Goal: Information Seeking & Learning: Find specific page/section

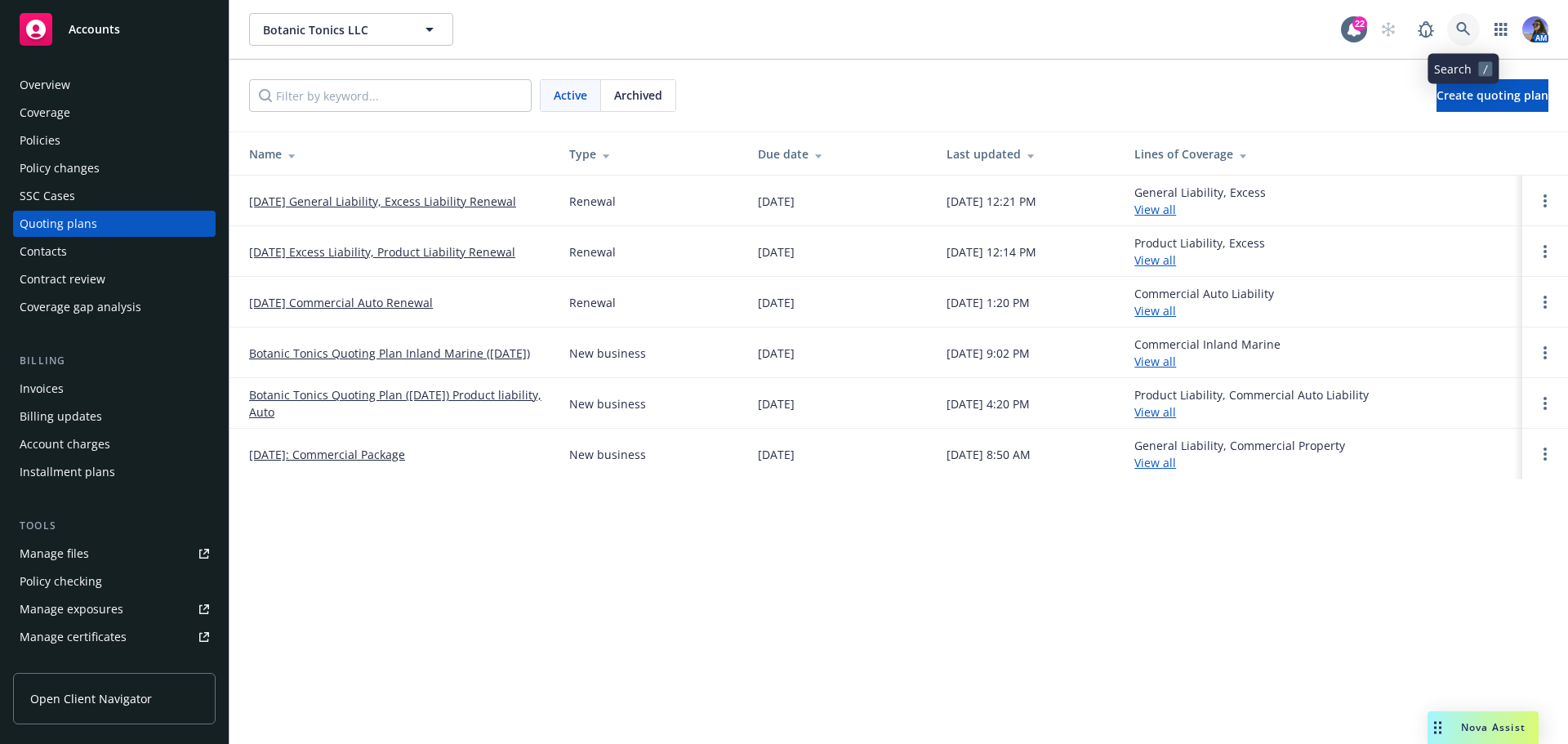
click at [1460, 43] on link at bounding box center [1463, 30] width 33 height 33
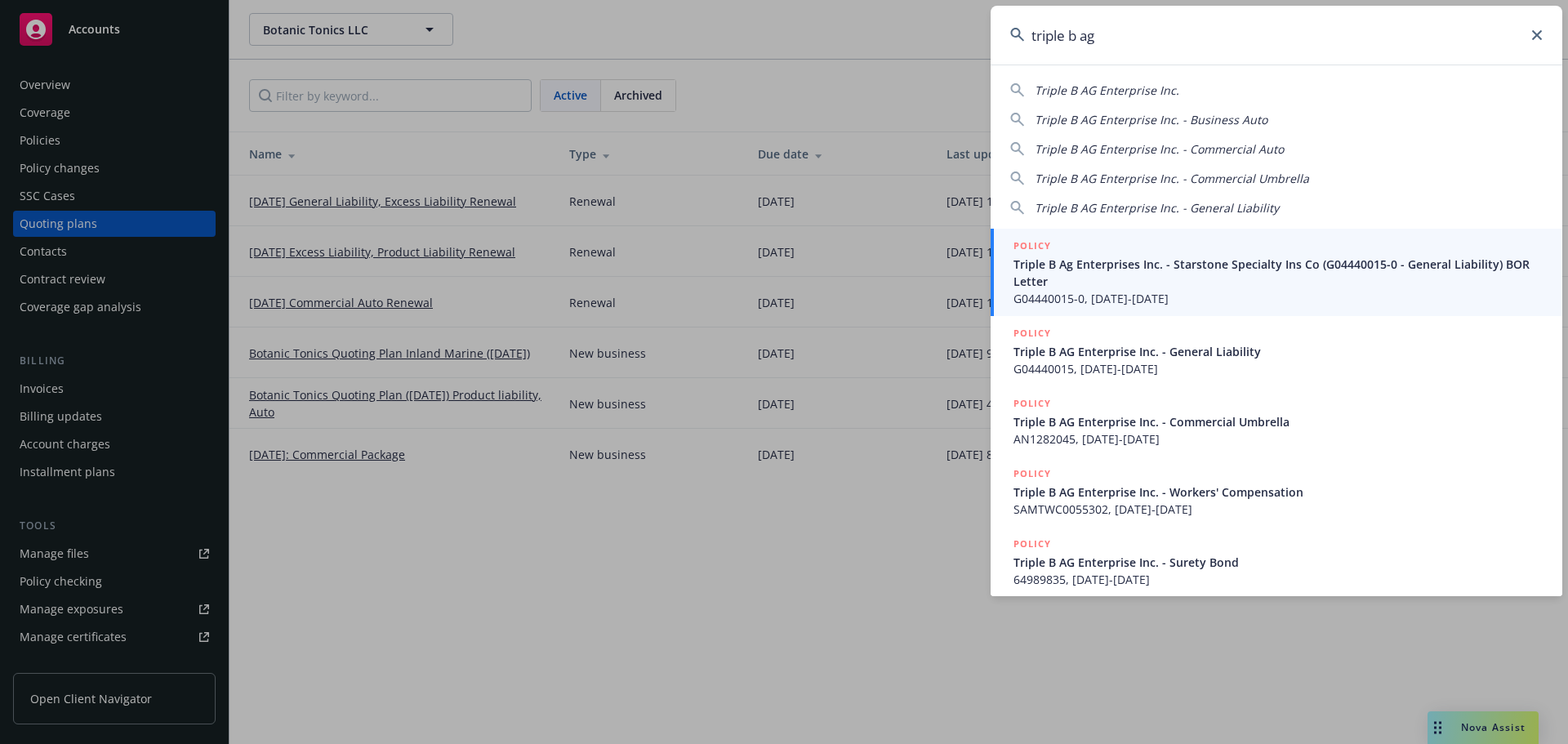
click at [1100, 93] on span "Triple B AG Enterprise Inc." at bounding box center [1107, 89] width 145 height 15
type input "Triple B AG Enterprise Inc."
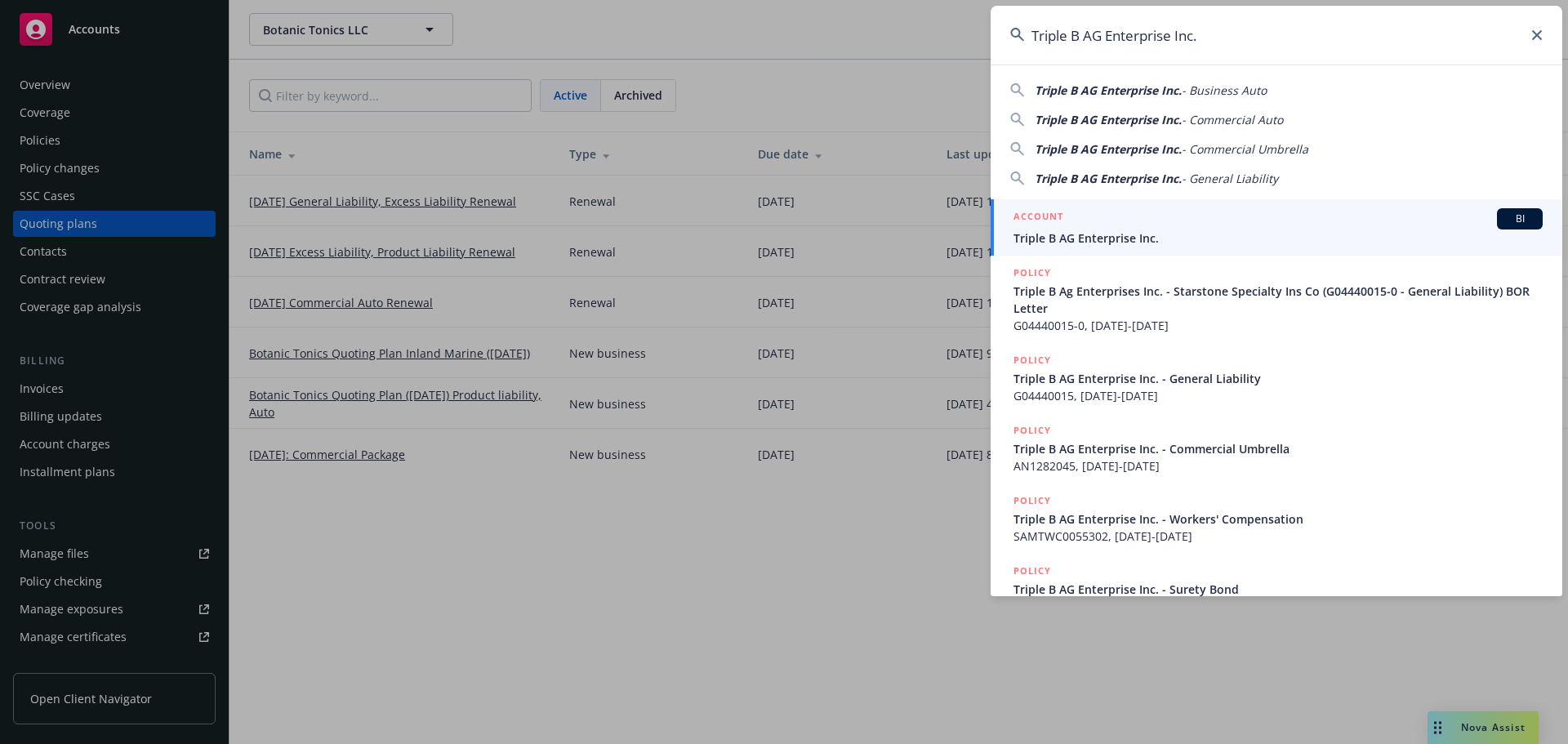
click at [1071, 213] on div "ACCOUNT BI" at bounding box center [1278, 219] width 529 height 21
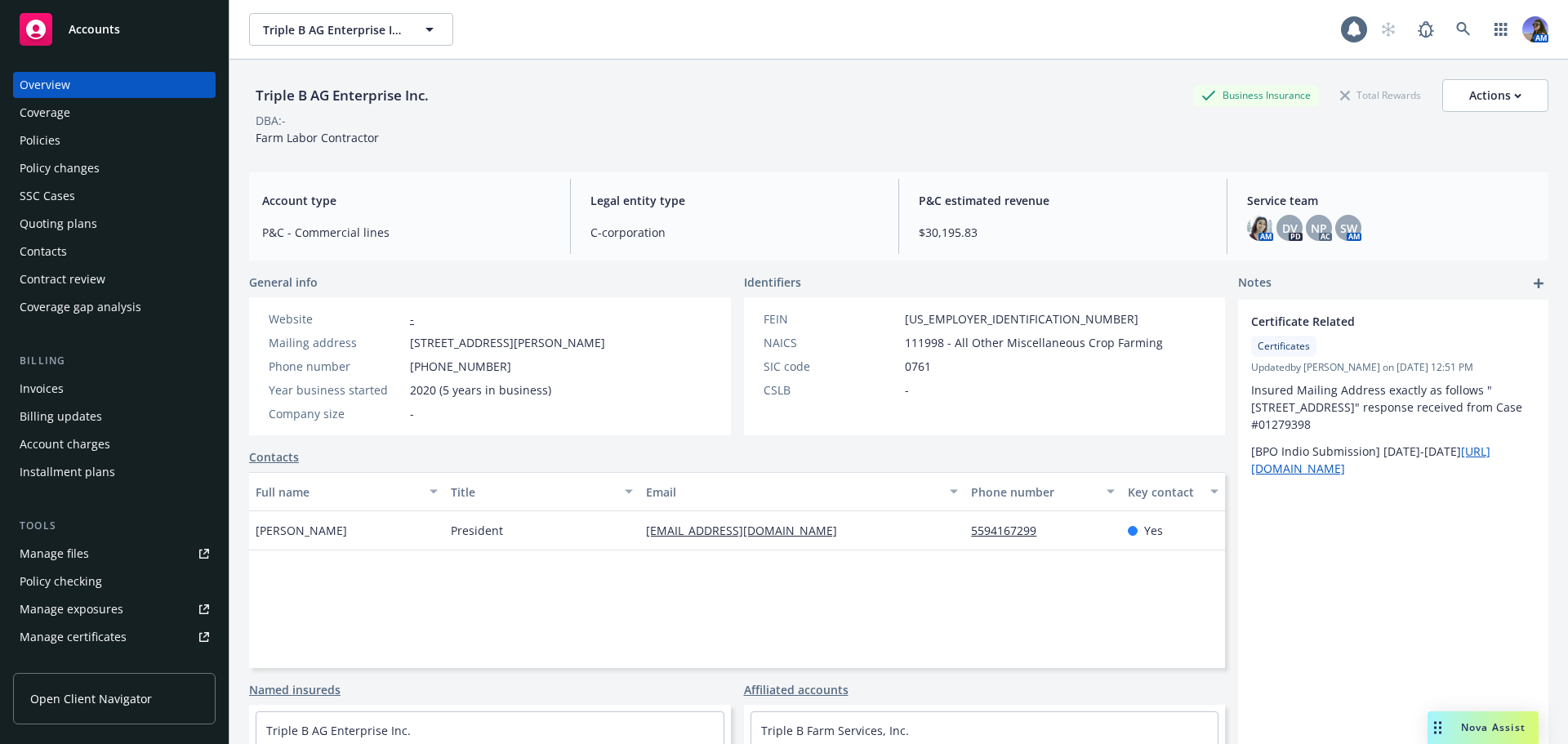
click at [47, 143] on div "Policies" at bounding box center [40, 140] width 41 height 26
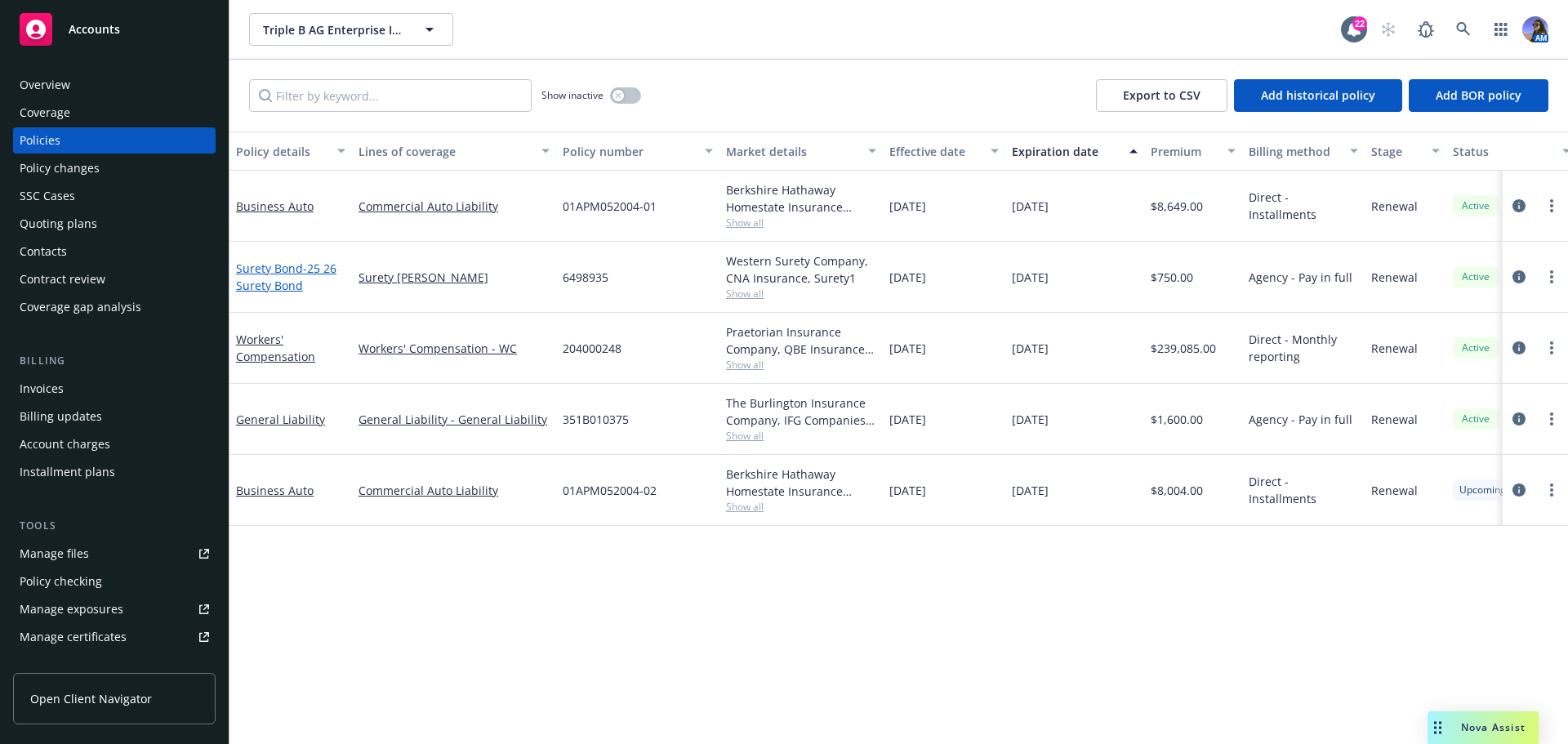
click at [266, 272] on link "Surety Bond - 25 26 Surety Bond" at bounding box center [286, 276] width 100 height 33
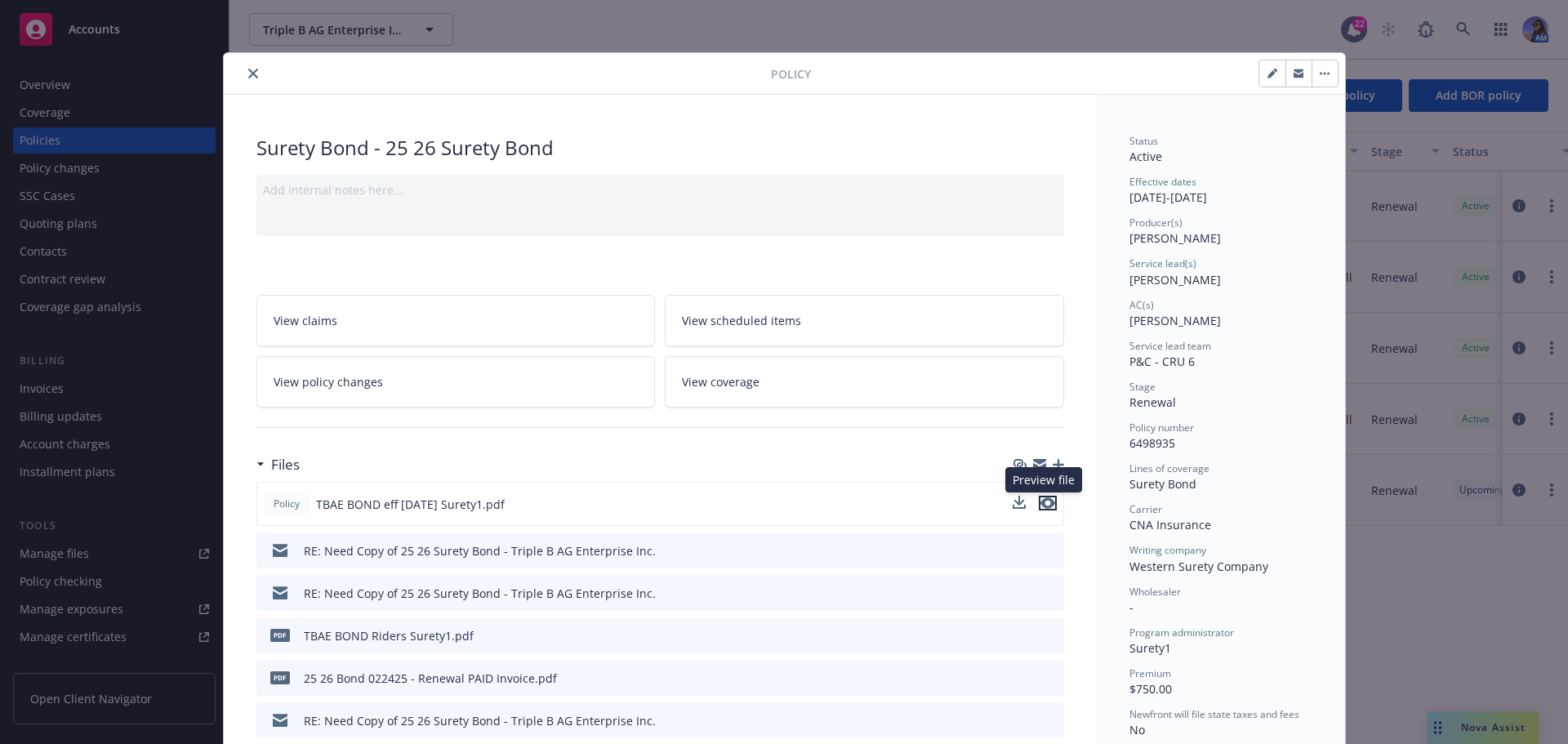
click at [1049, 503] on button "preview file" at bounding box center [1048, 503] width 18 height 14
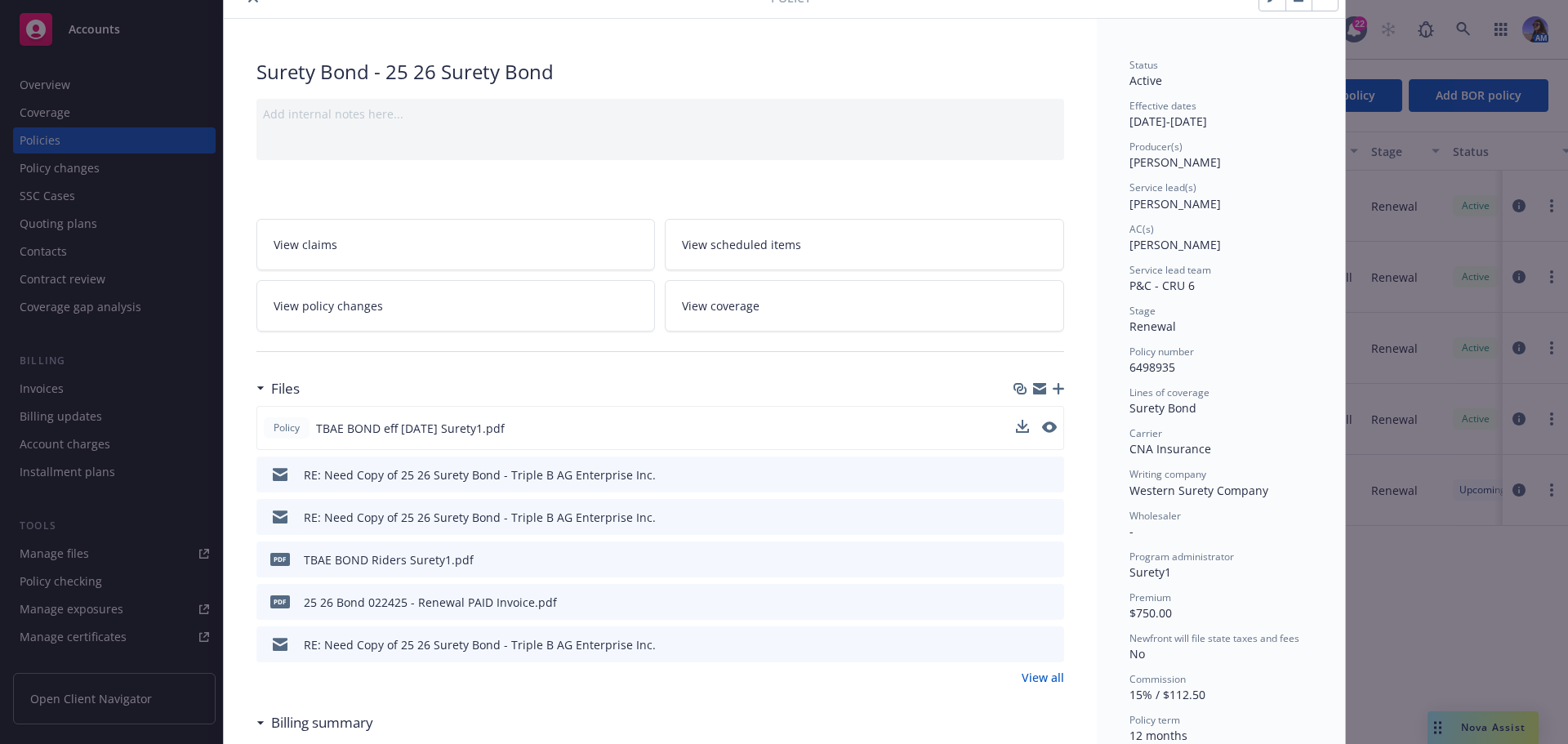
scroll to position [164, 0]
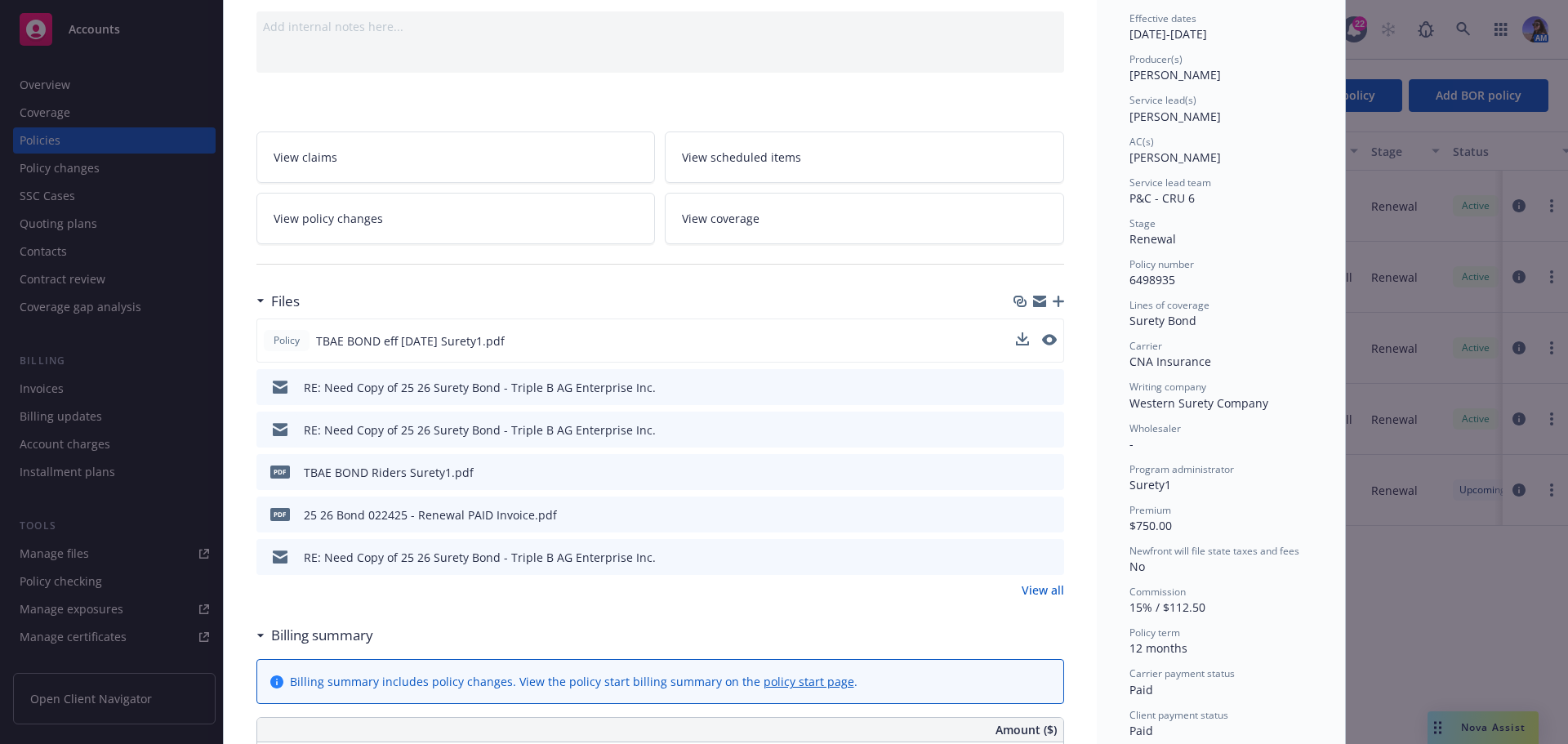
click at [1041, 475] on icon "preview file" at bounding box center [1049, 471] width 14 height 12
click at [1043, 342] on icon "preview file" at bounding box center [1048, 340] width 14 height 12
click at [1044, 554] on icon "preview file" at bounding box center [1049, 556] width 14 height 12
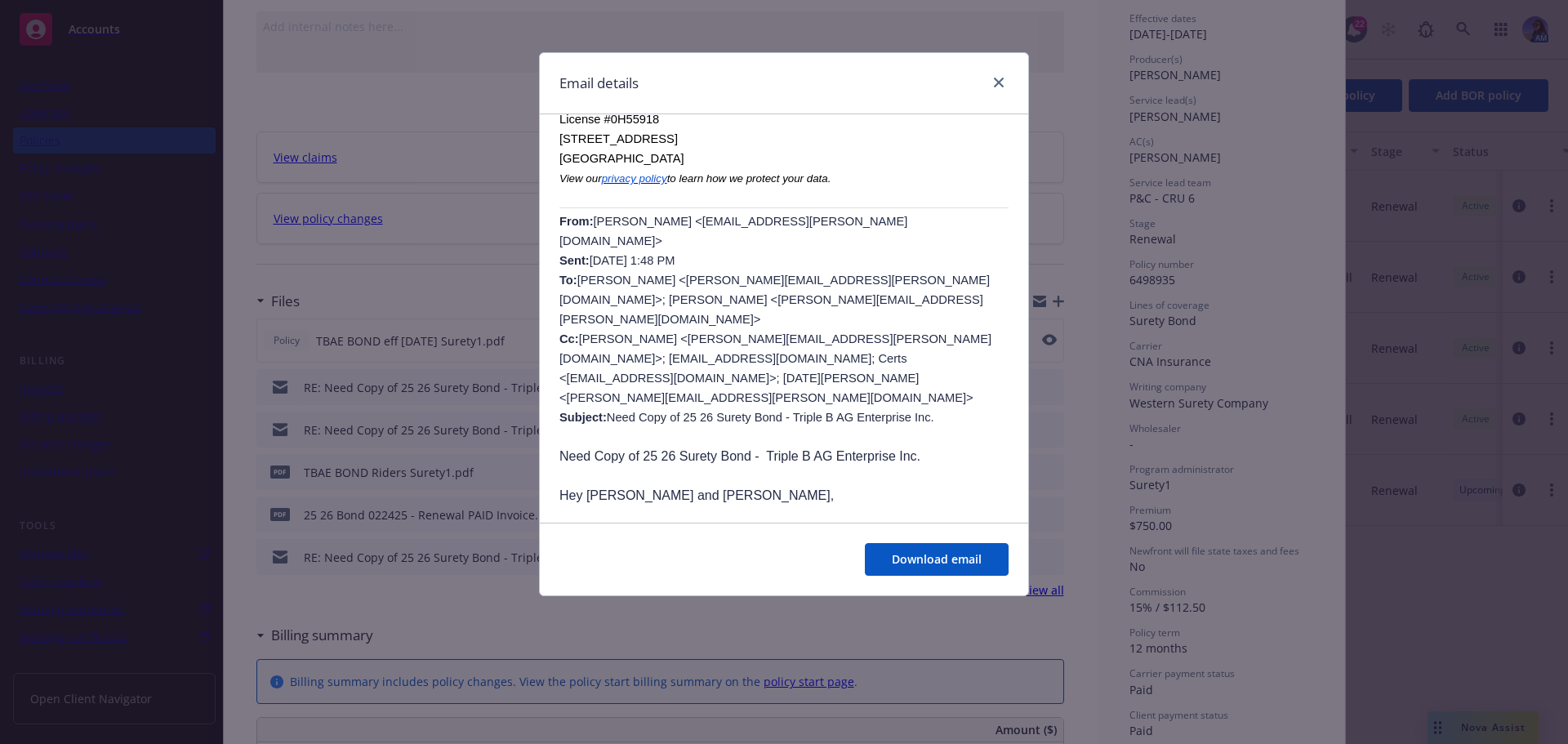
scroll to position [490, 0]
click at [999, 85] on icon "close" at bounding box center [999, 82] width 10 height 10
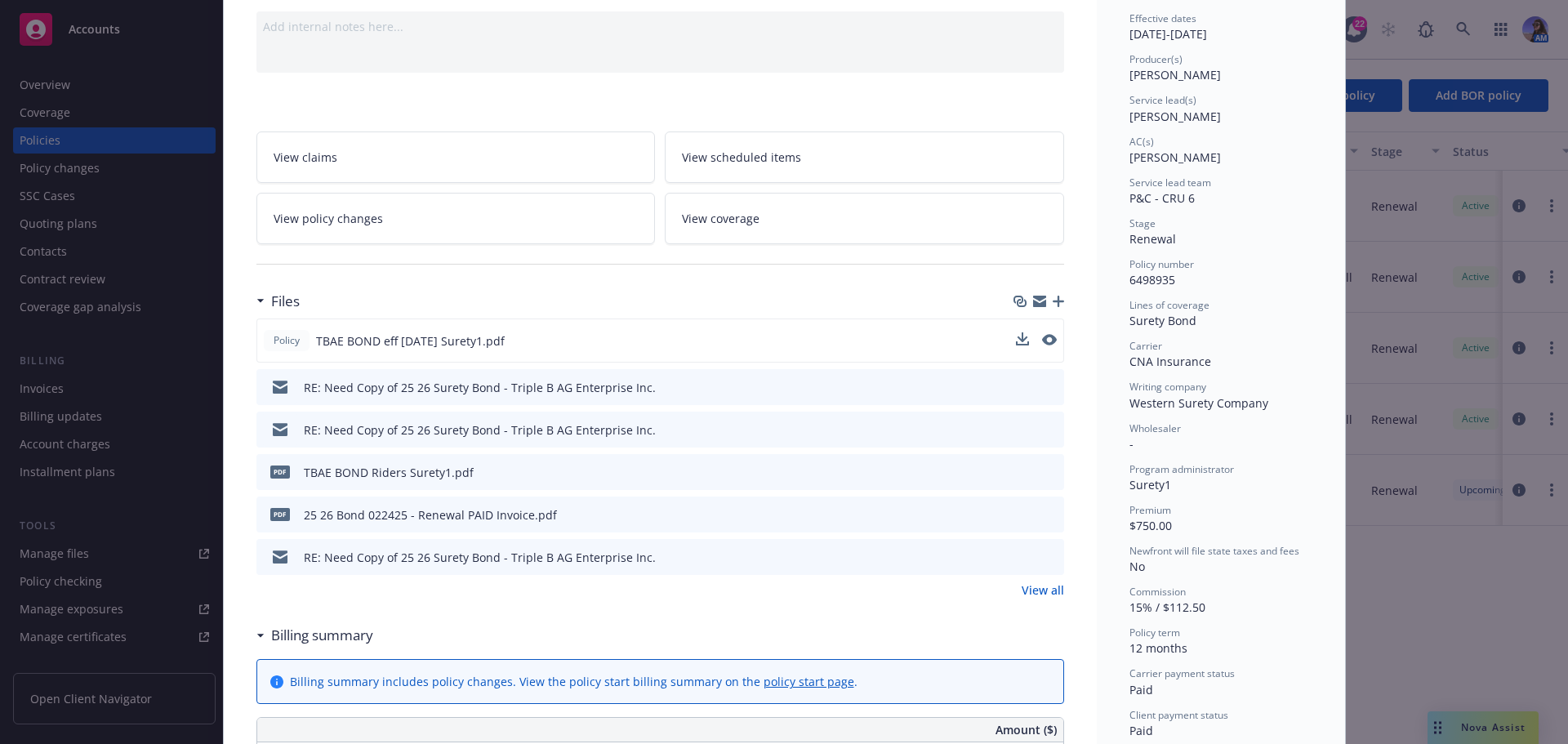
click at [1041, 515] on icon "preview file" at bounding box center [1049, 513] width 14 height 12
click at [1048, 427] on icon "preview file" at bounding box center [1049, 428] width 14 height 12
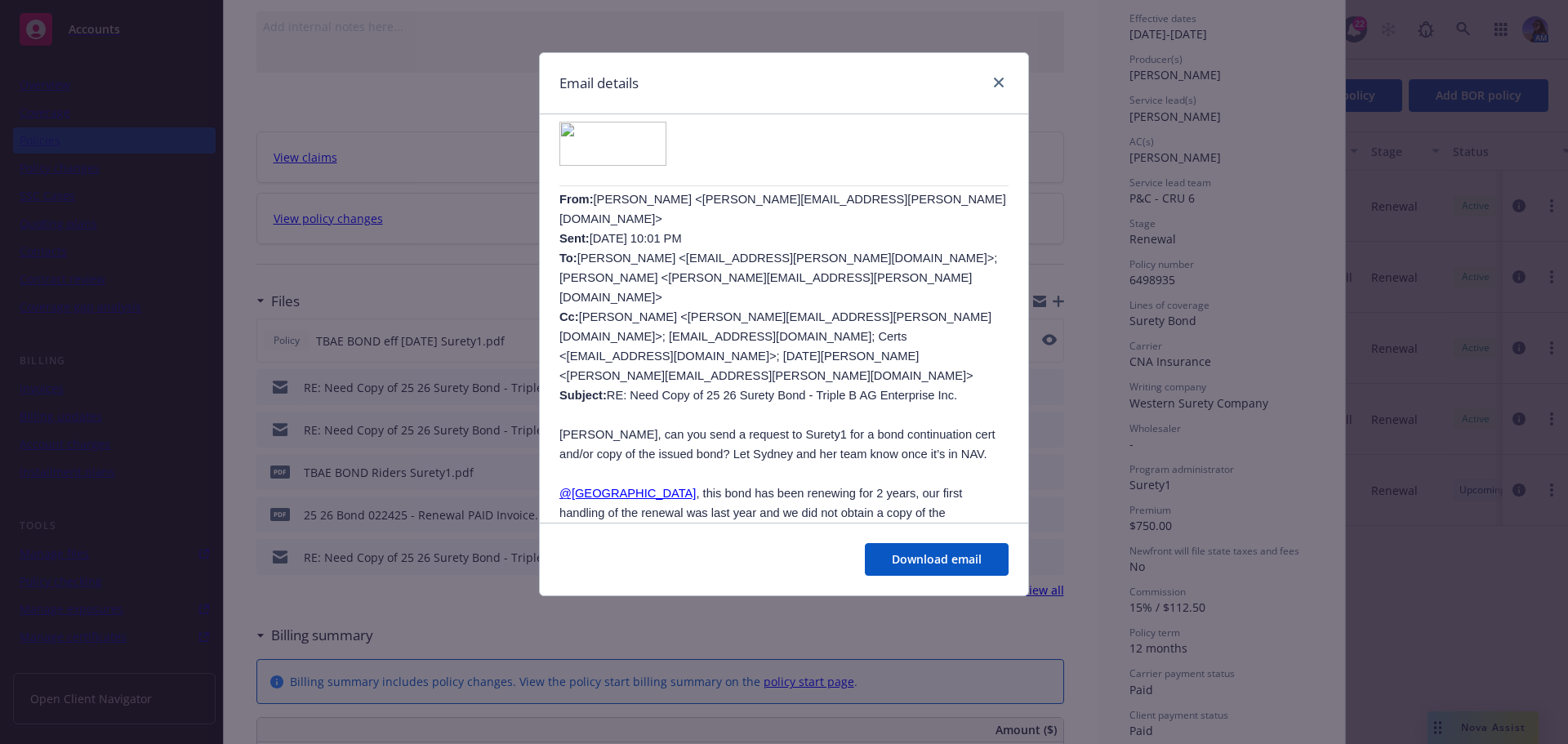
scroll to position [571, 0]
click at [995, 89] on link "close" at bounding box center [999, 82] width 20 height 20
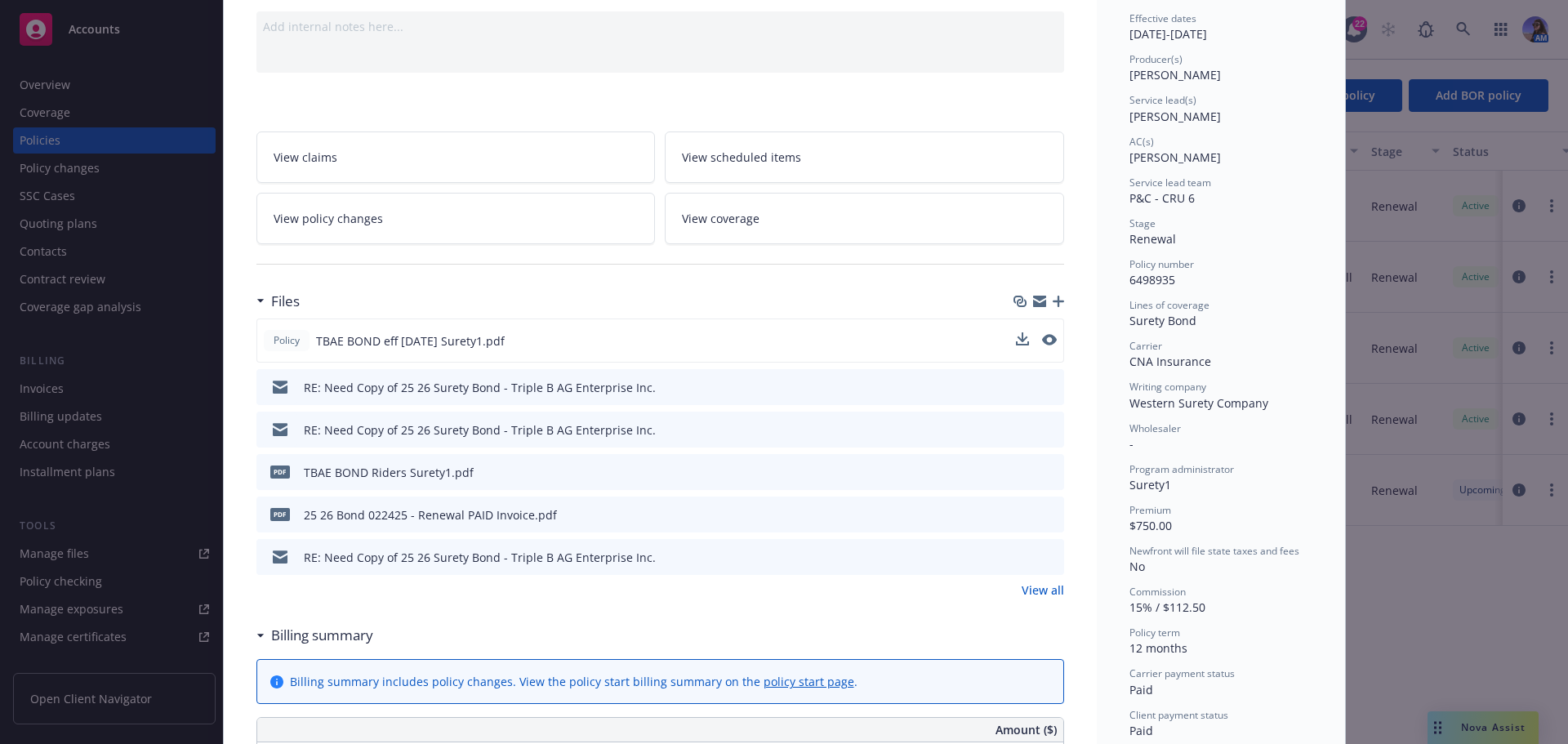
click at [1034, 588] on link "View all" at bounding box center [1043, 589] width 43 height 17
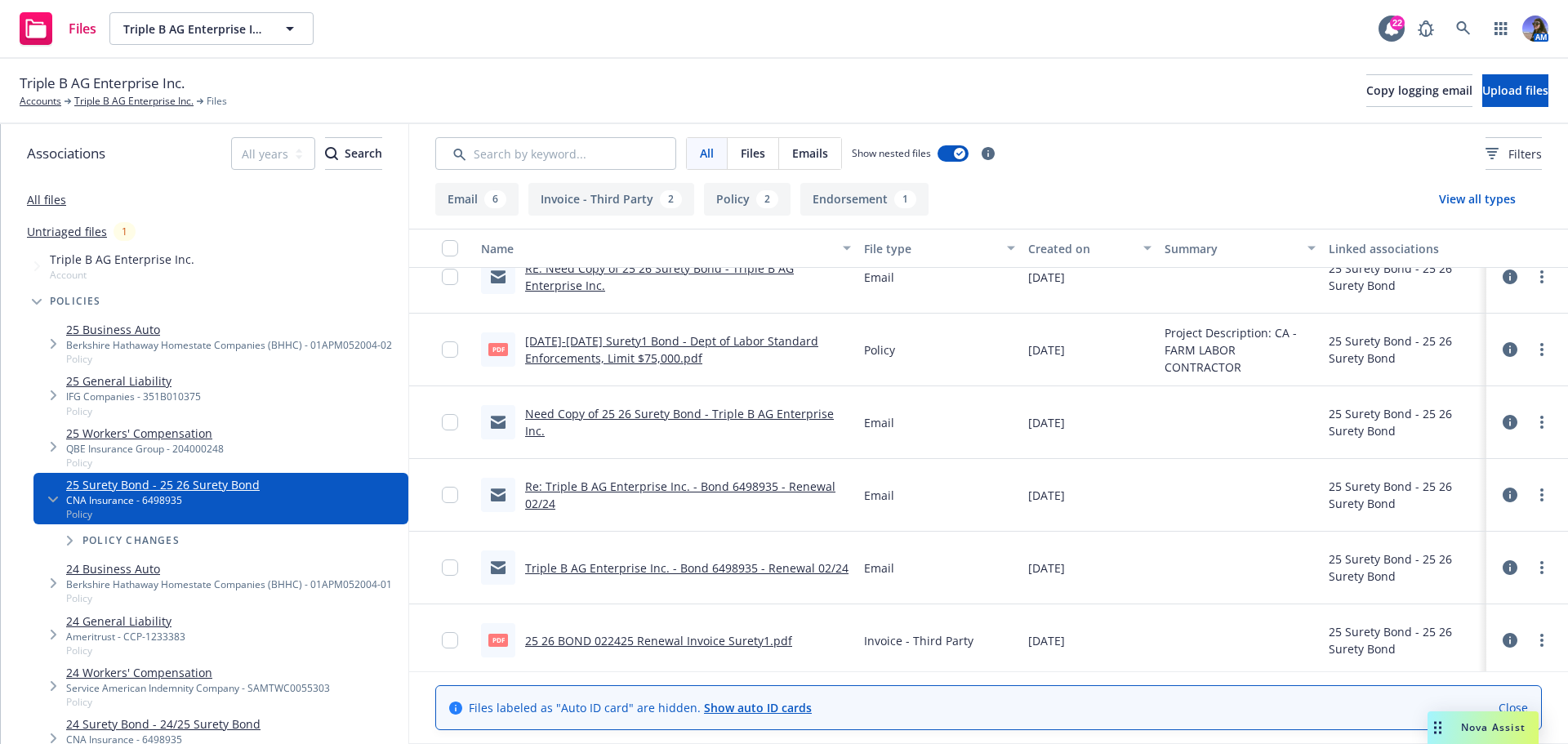
scroll to position [393, 0]
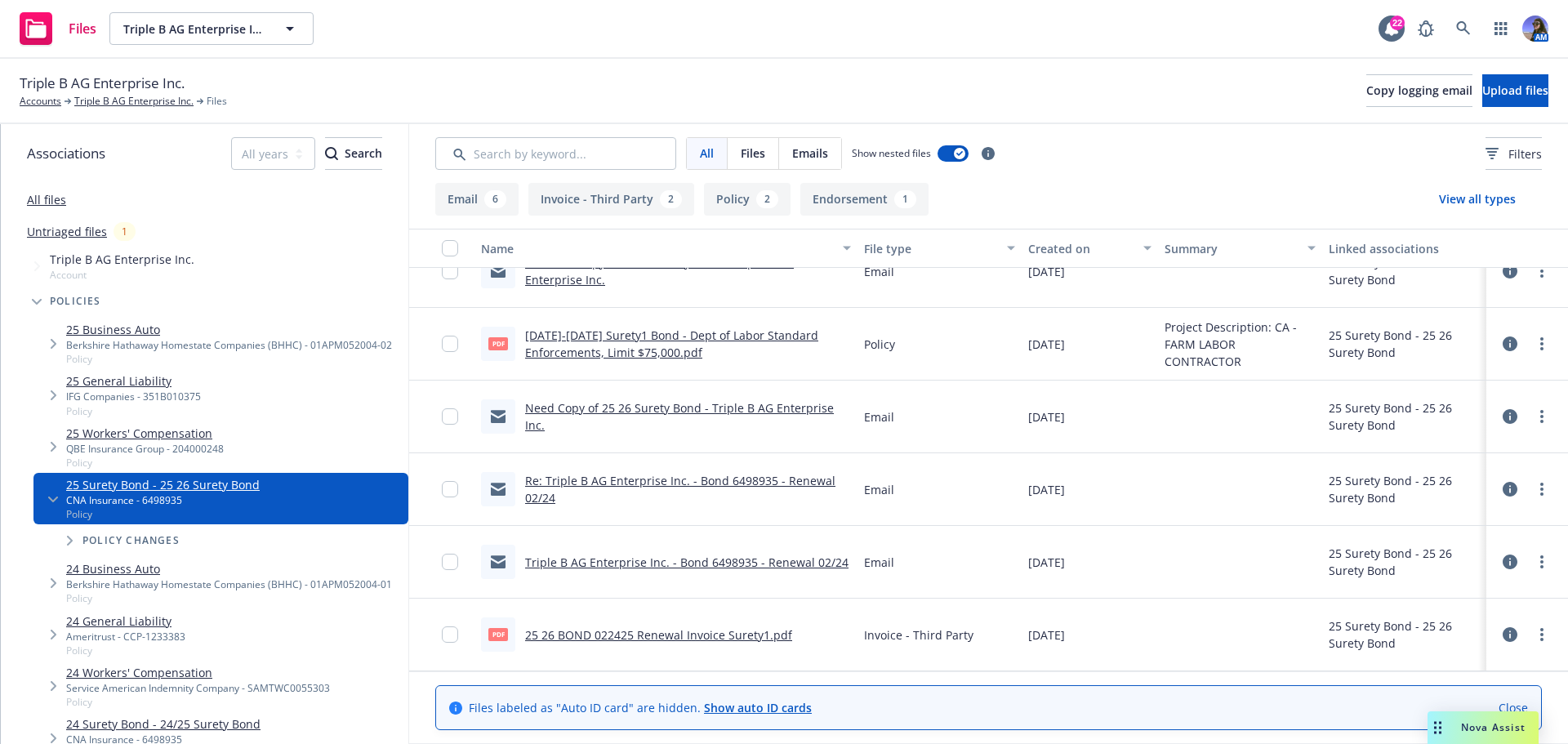
click at [597, 353] on link "2025-2026 Surety1 Bond - Dept of Labor Standard Enforcements, Limit $75,000.pdf" at bounding box center [671, 343] width 293 height 33
click at [603, 359] on link "2025-2026 Surety1 Bond - Dept of Labor Standard Enforcements, Limit $75,000.pdf" at bounding box center [671, 343] width 293 height 33
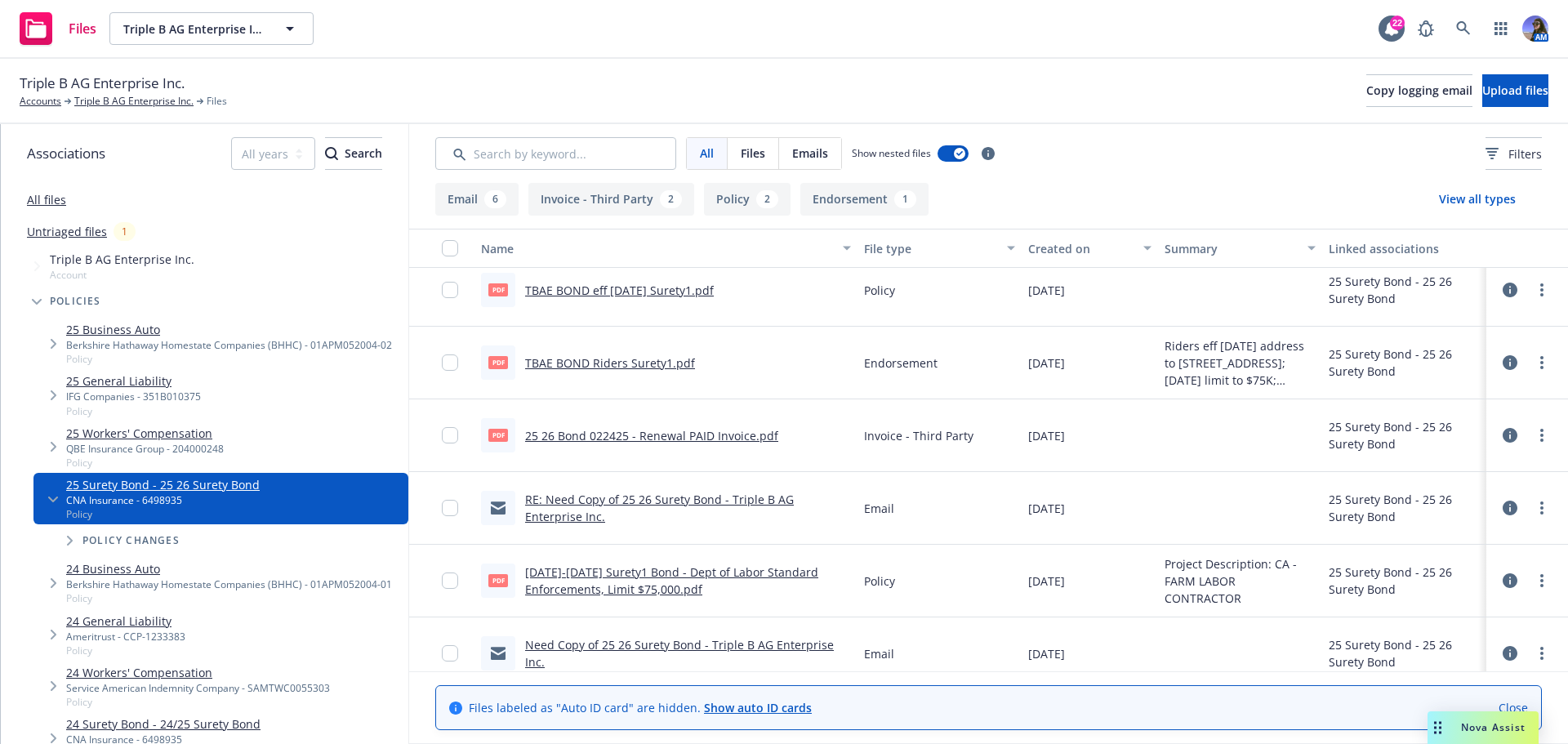
scroll to position [148, 0]
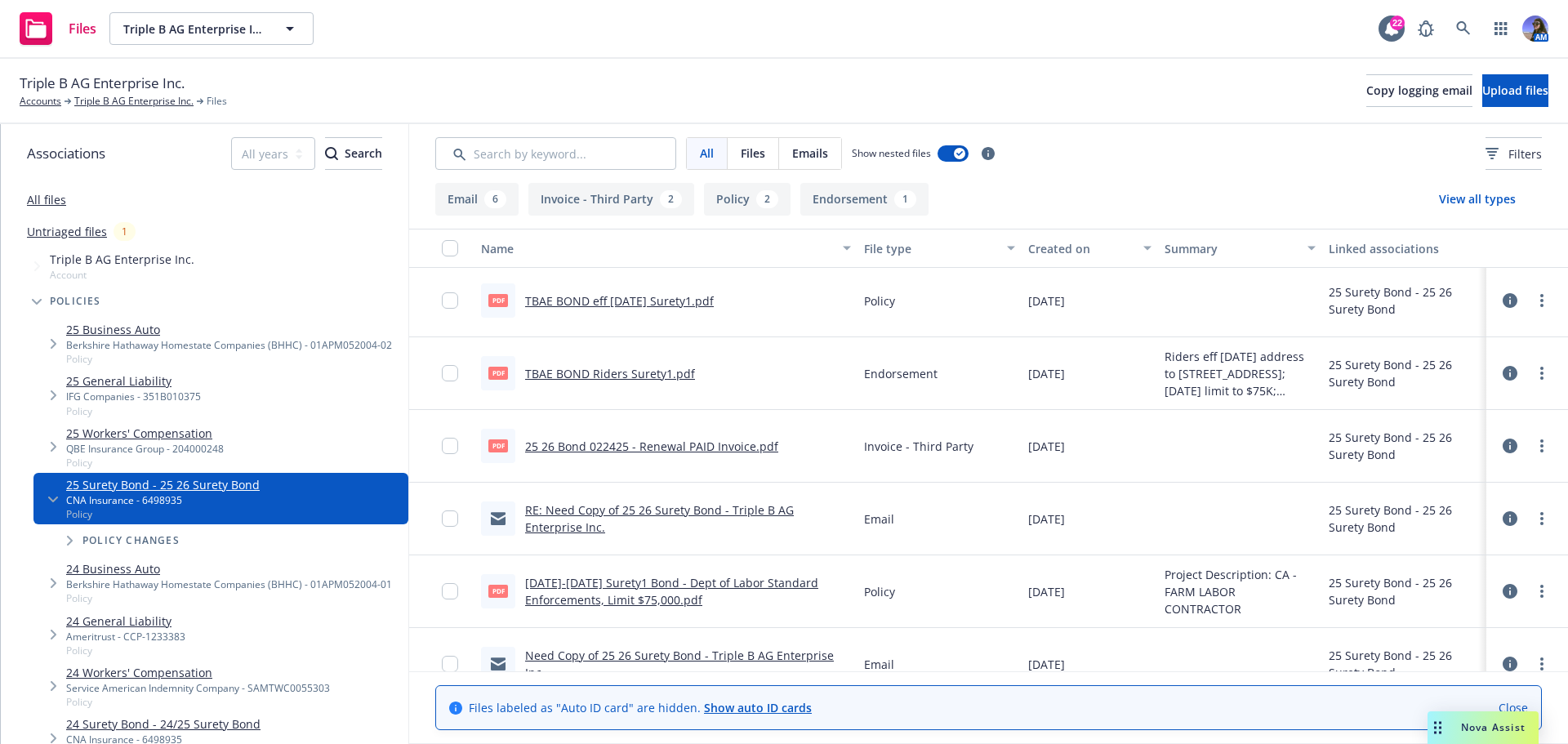
click at [596, 449] on link "25 26 Bond 022425 - Renewal PAID Invoice.pdf" at bounding box center [651, 446] width 253 height 15
click at [565, 376] on link "TBAE BOND Riders Surety1.pdf" at bounding box center [610, 373] width 170 height 15
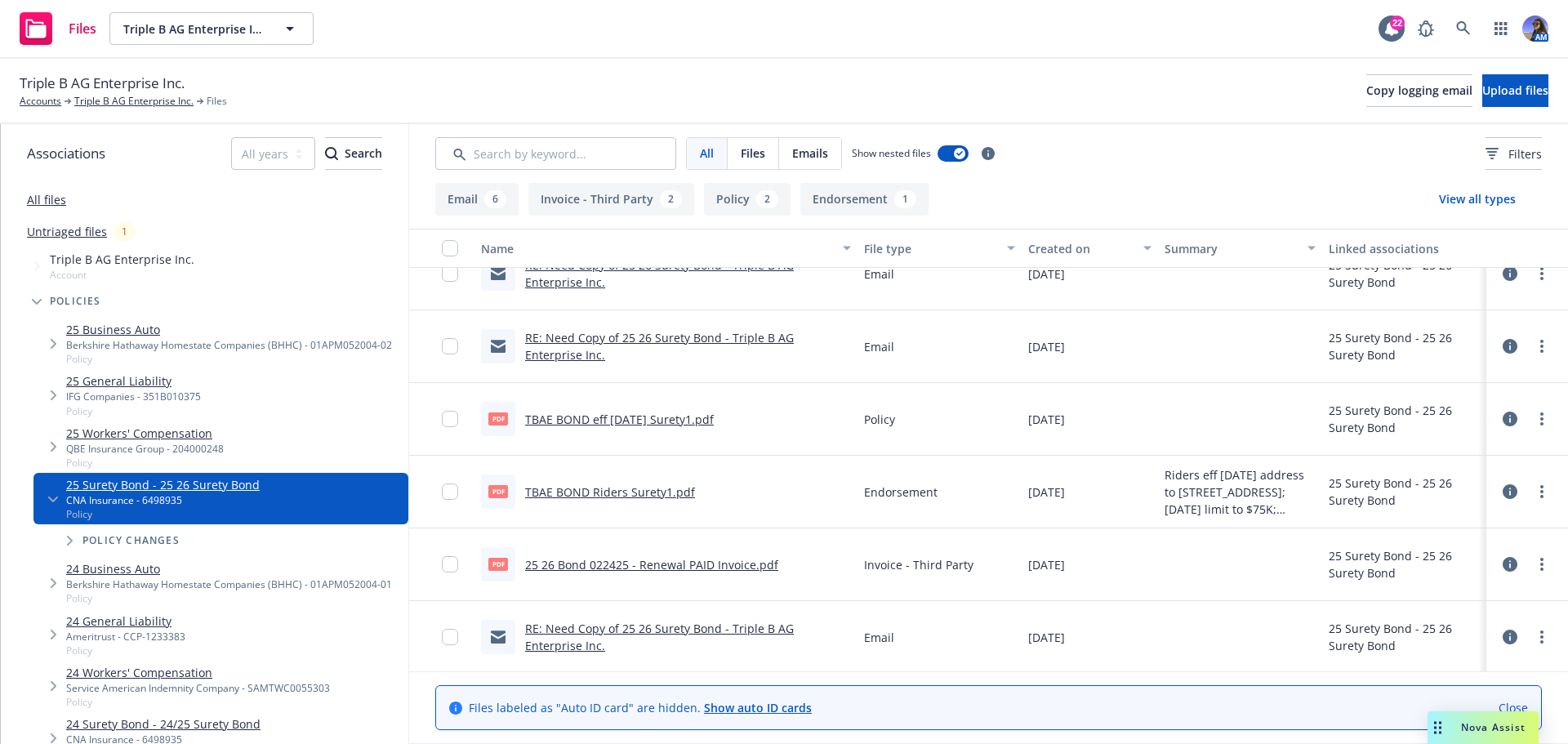
scroll to position [0, 0]
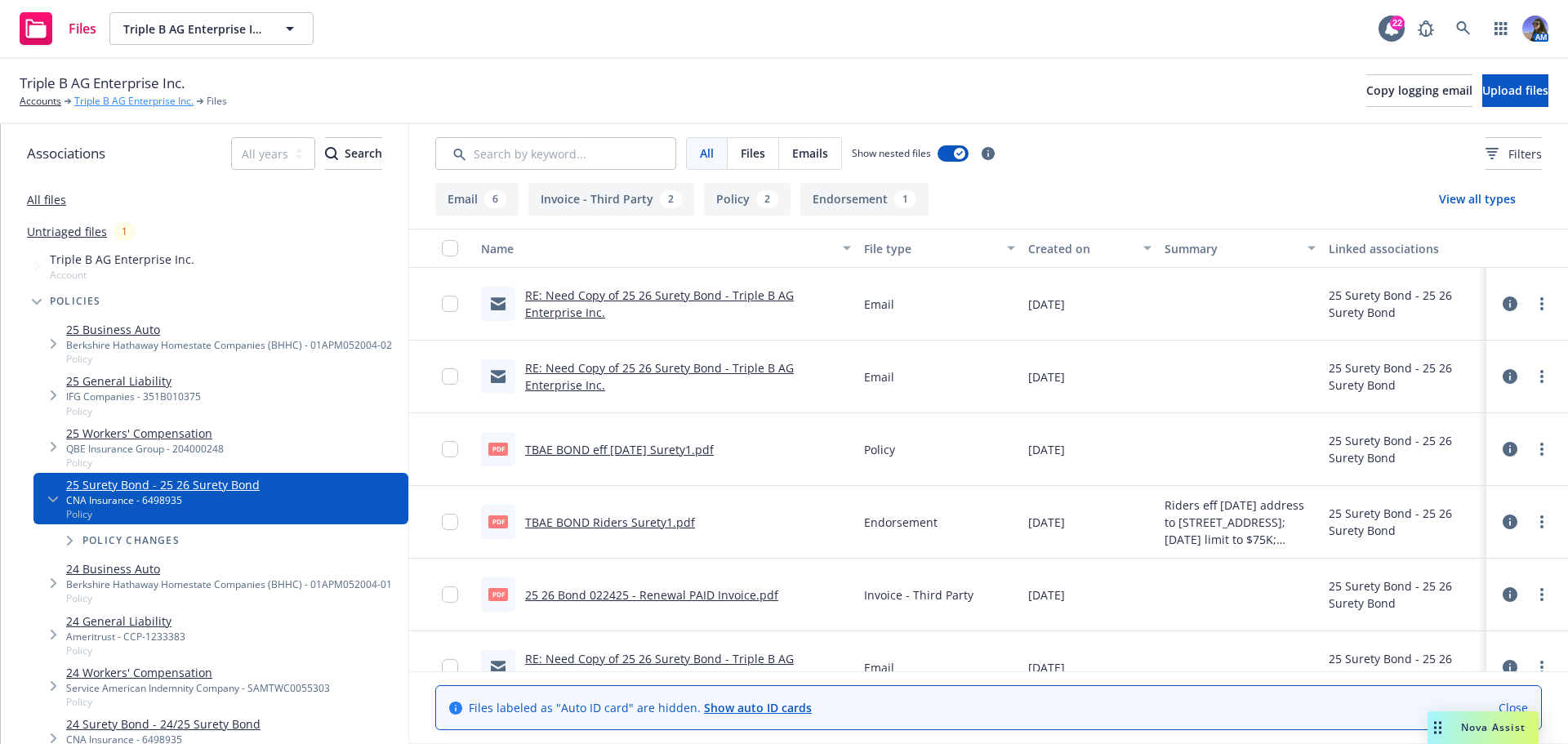
click at [133, 108] on link "Triple B AG Enterprise Inc." at bounding box center [133, 101] width 119 height 14
